Goal: Task Accomplishment & Management: Manage account settings

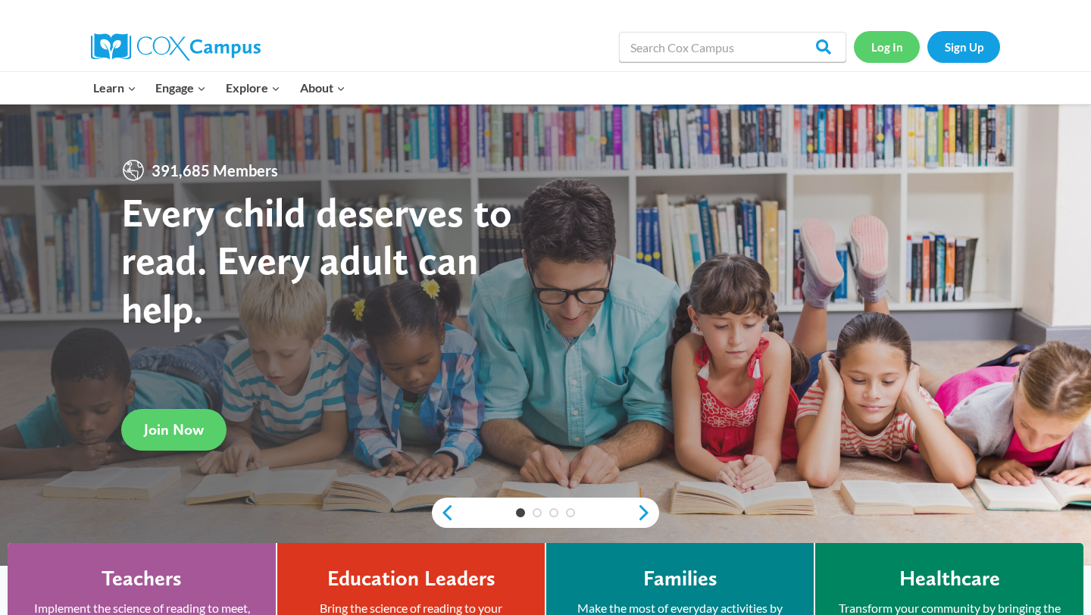
click at [887, 45] on link "Log In" at bounding box center [887, 46] width 66 height 31
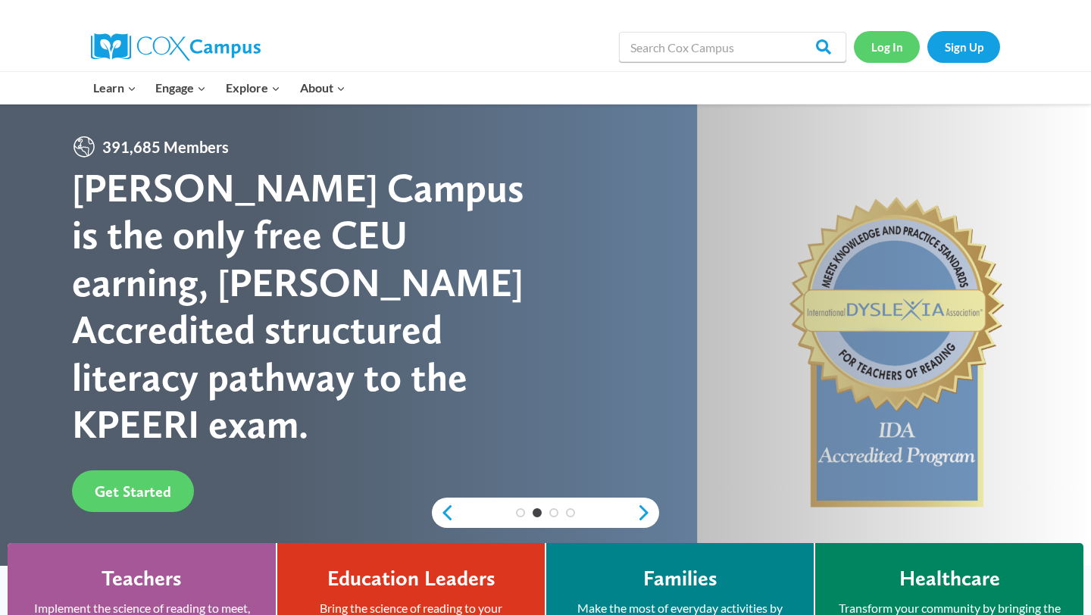
click at [882, 55] on link "Log In" at bounding box center [887, 46] width 66 height 31
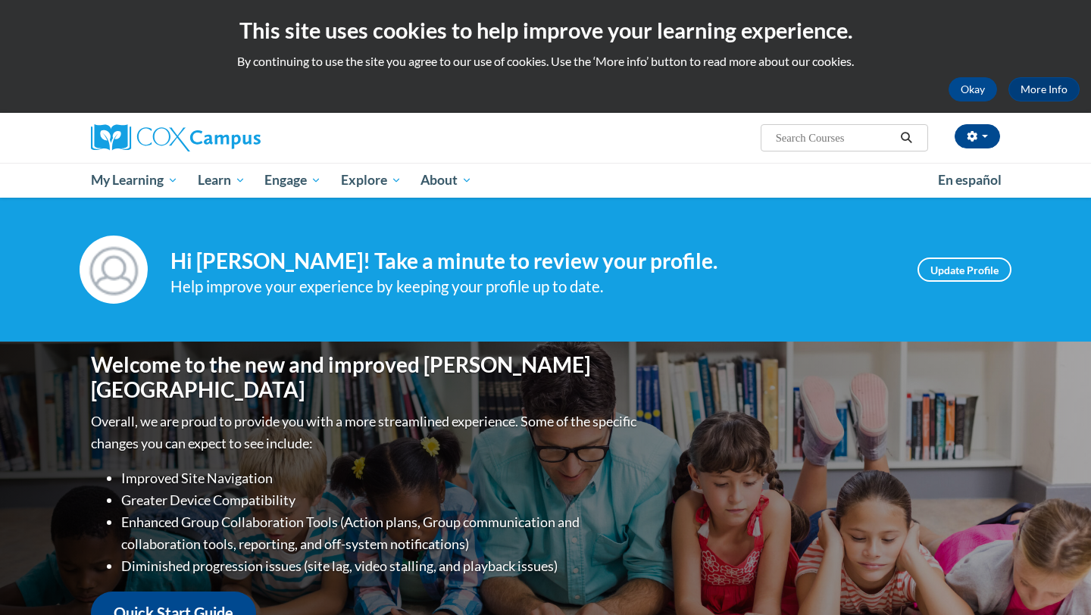
click at [790, 191] on ul "My Learning My Learning My Course Progress Certificates My Action Plans Group D…" at bounding box center [504, 180] width 847 height 35
click at [978, 92] on button "Okay" at bounding box center [973, 89] width 49 height 24
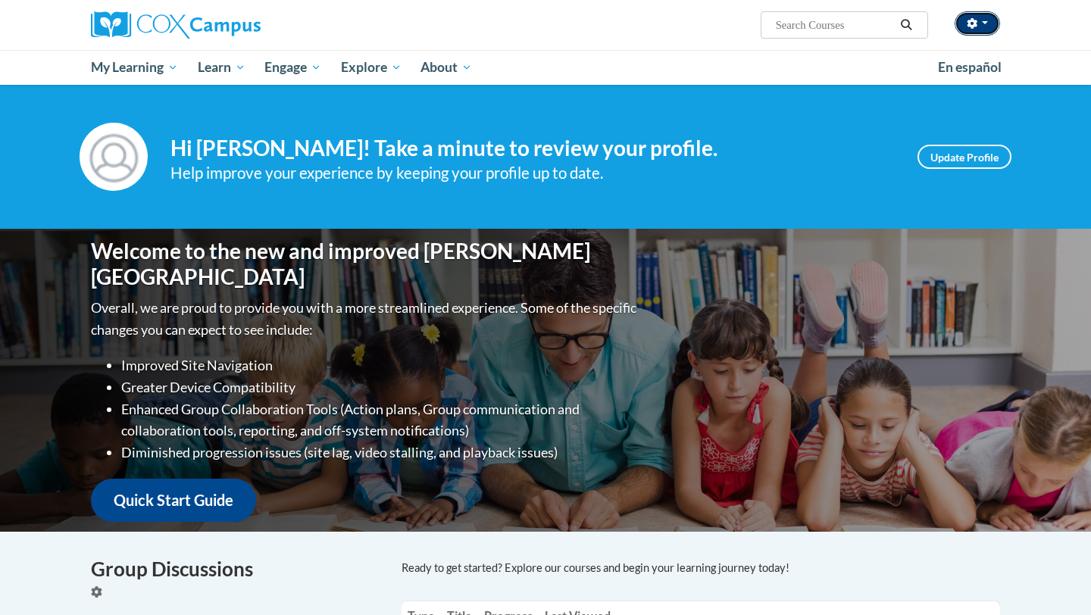
click at [991, 22] on button "button" at bounding box center [977, 23] width 45 height 24
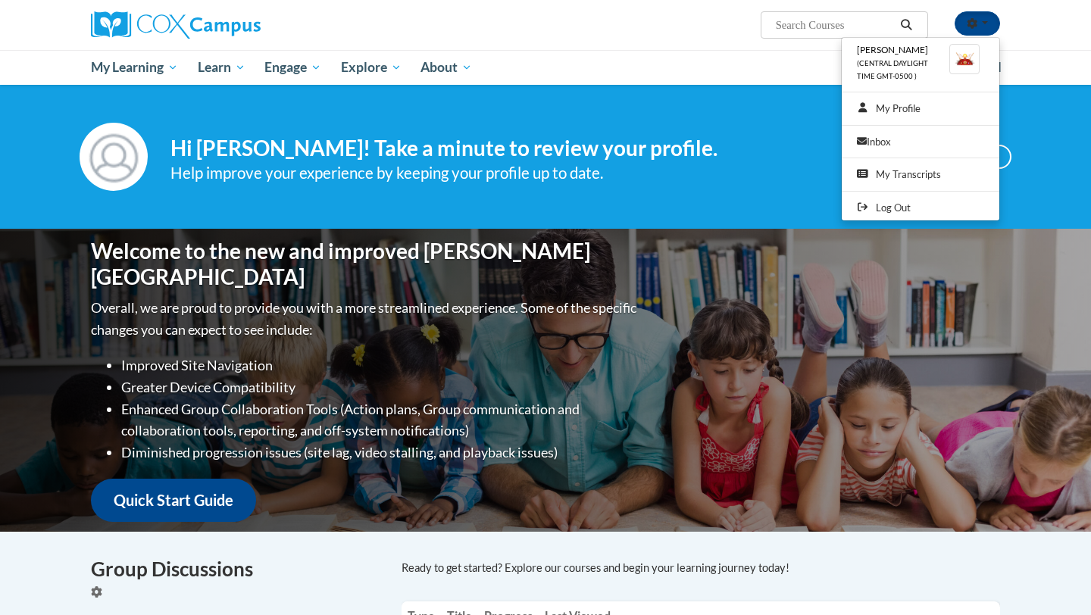
click at [699, 159] on h4 "Hi [PERSON_NAME]! Take a minute to review your profile." at bounding box center [533, 149] width 724 height 26
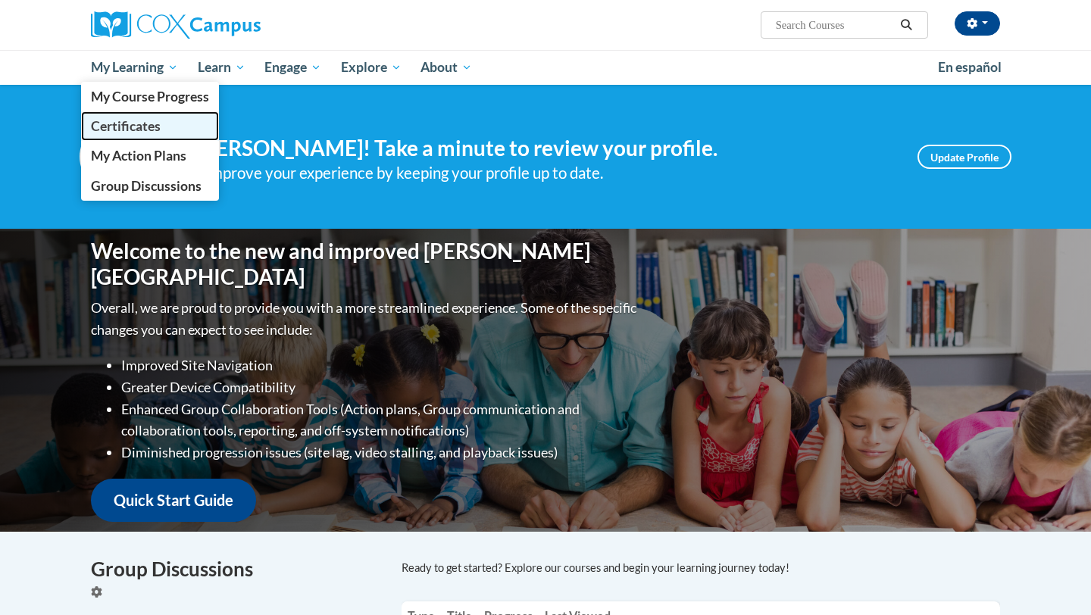
click at [147, 121] on span "Certificates" at bounding box center [126, 126] width 70 height 16
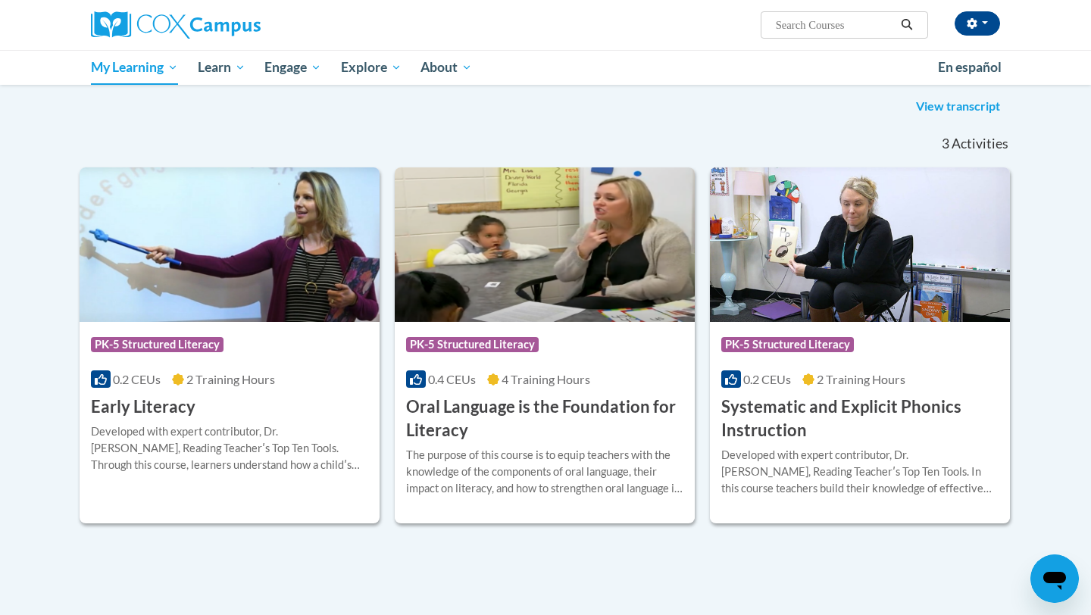
scroll to position [196, 0]
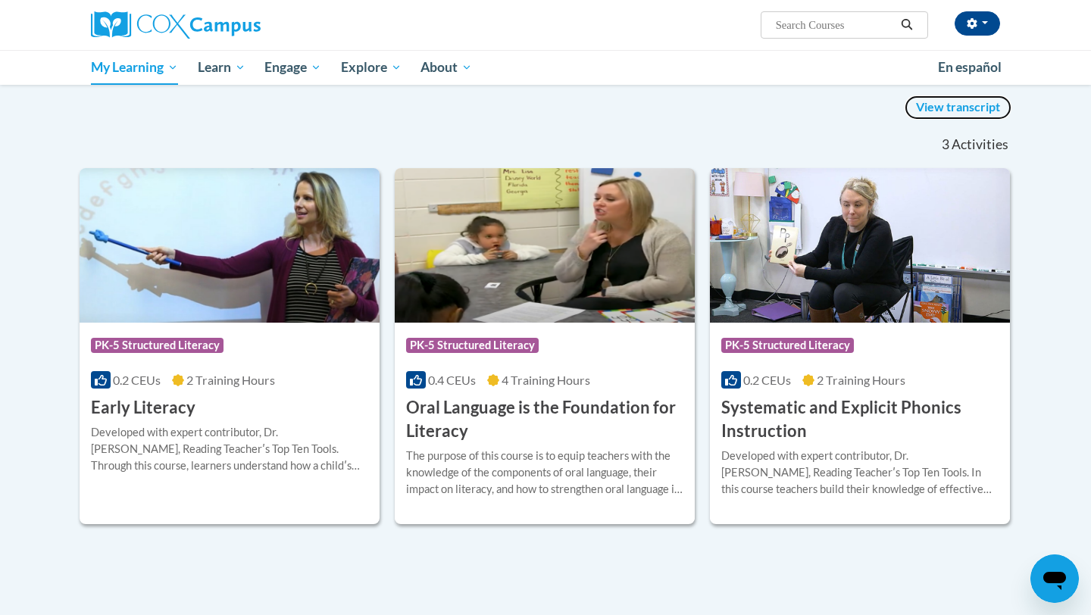
click at [975, 111] on link "View transcript" at bounding box center [958, 107] width 107 height 24
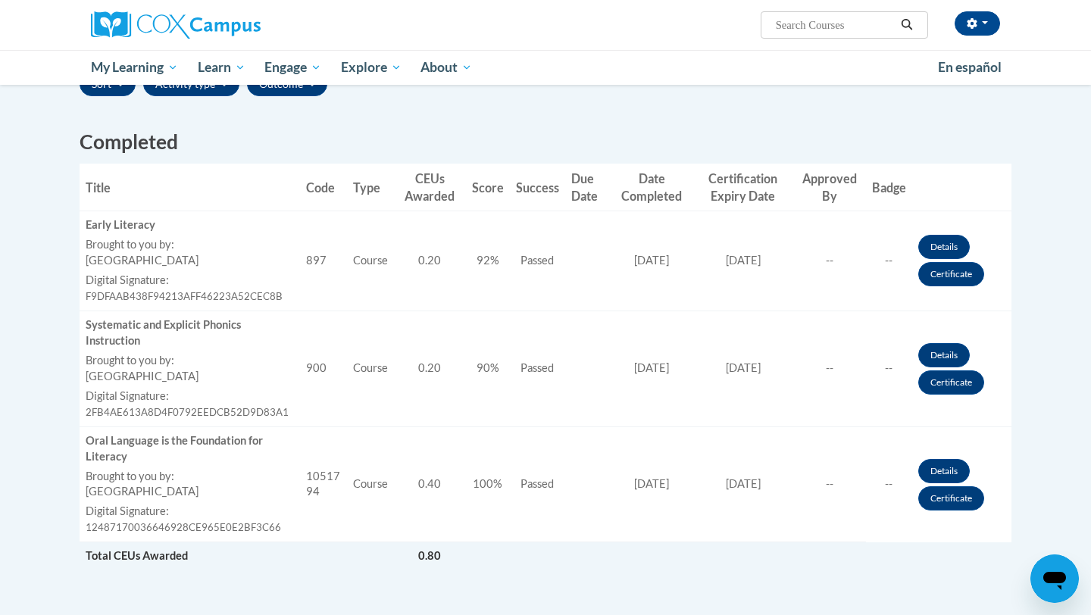
scroll to position [384, 0]
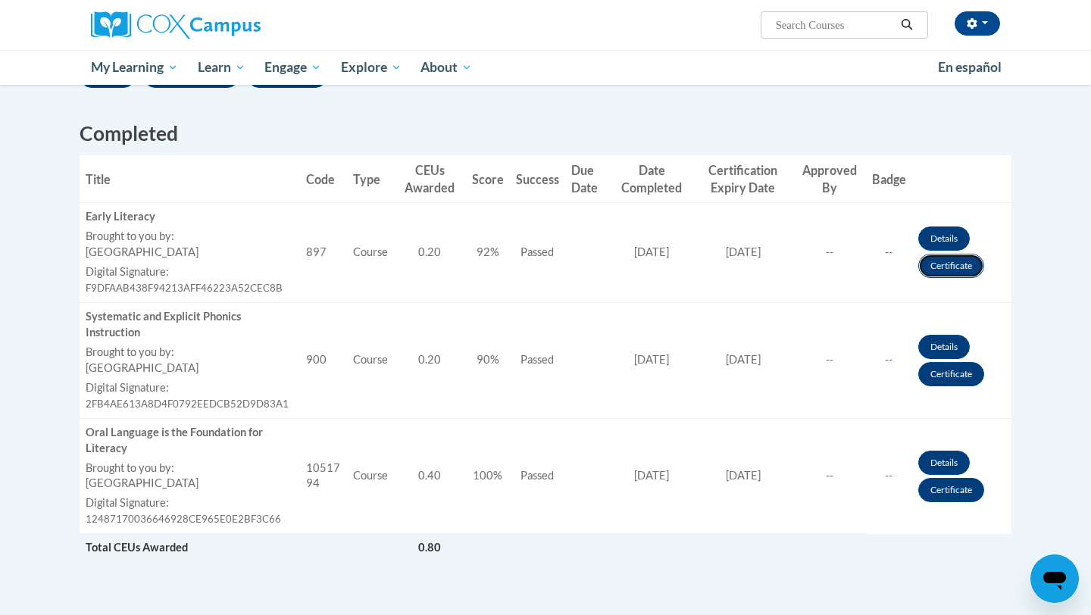
click at [941, 272] on link "Certificate" at bounding box center [952, 266] width 66 height 24
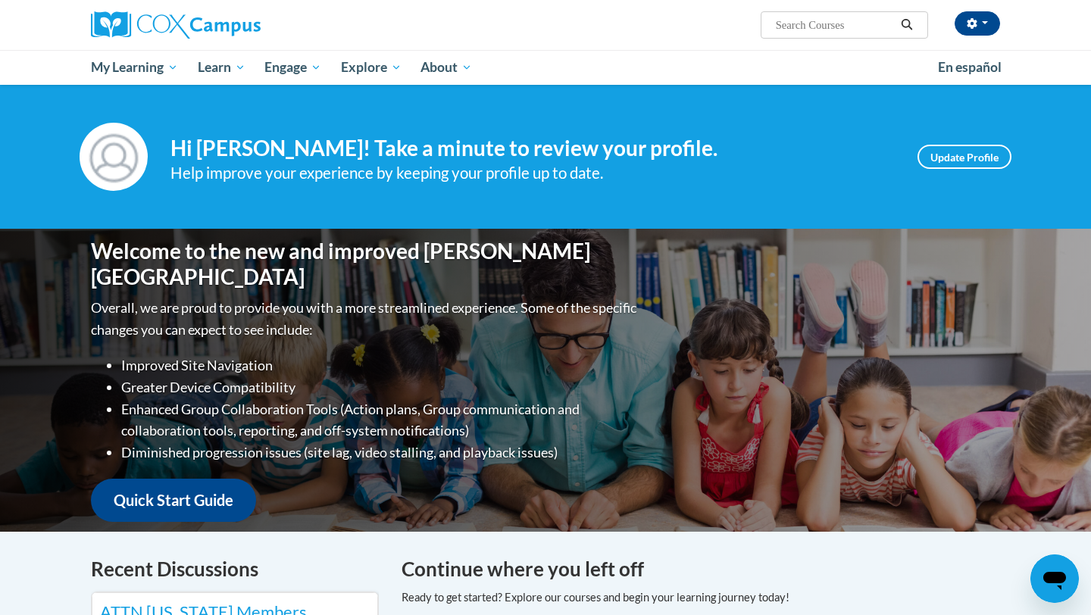
click at [826, 327] on div "Welcome to the new and improved Cox Campus Overall, we are proud to provide you…" at bounding box center [545, 380] width 955 height 303
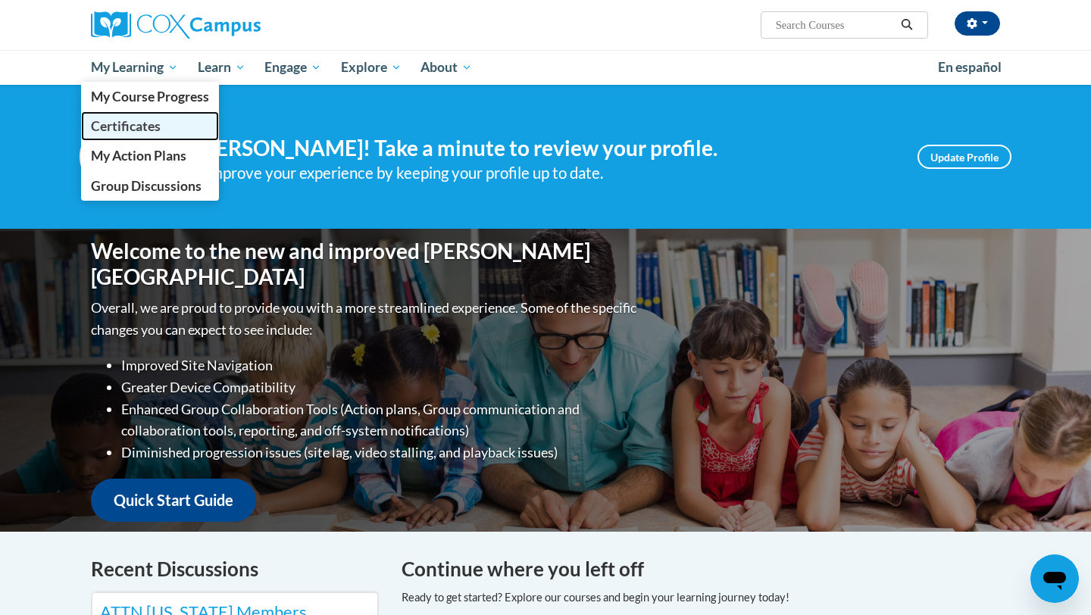
click at [156, 124] on span "Certificates" at bounding box center [126, 126] width 70 height 16
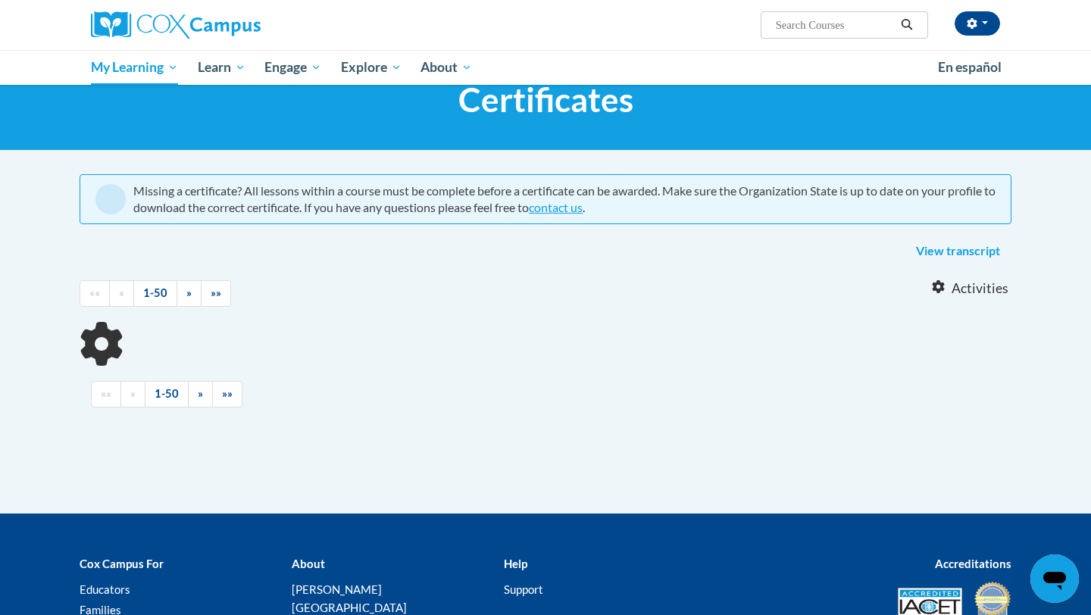
scroll to position [74, 0]
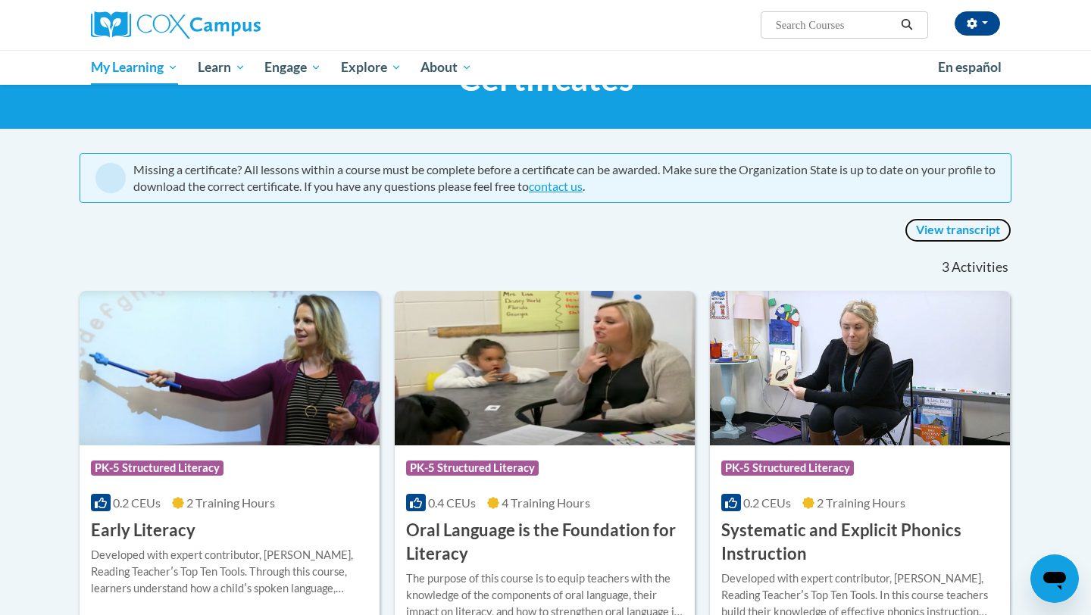
click at [946, 226] on link "View transcript" at bounding box center [958, 230] width 107 height 24
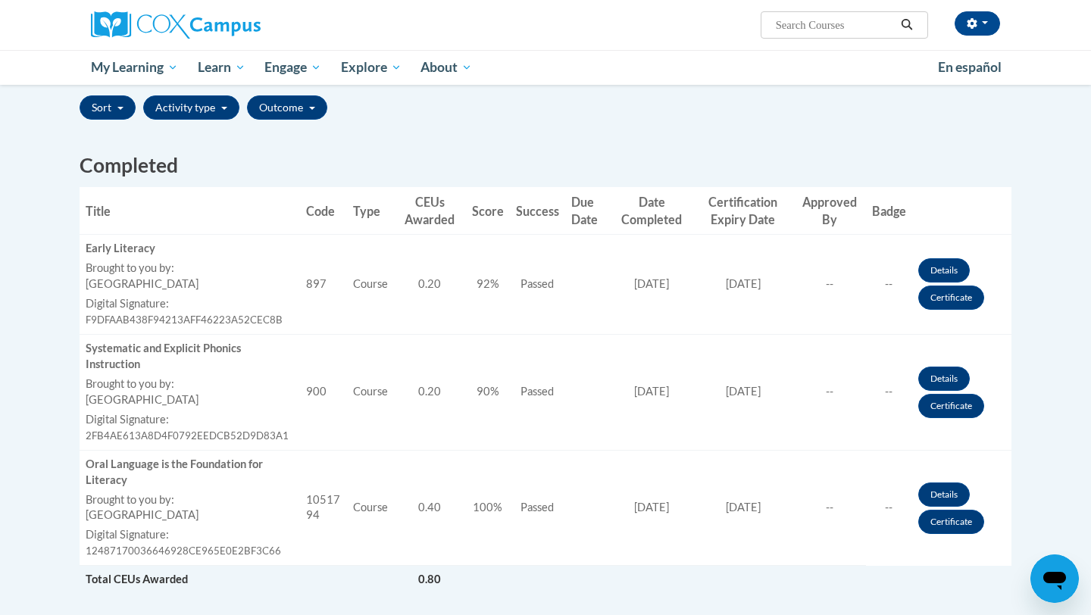
scroll to position [353, 0]
click at [944, 408] on link "Certificate" at bounding box center [952, 405] width 66 height 24
